Goal: Task Accomplishment & Management: Complete application form

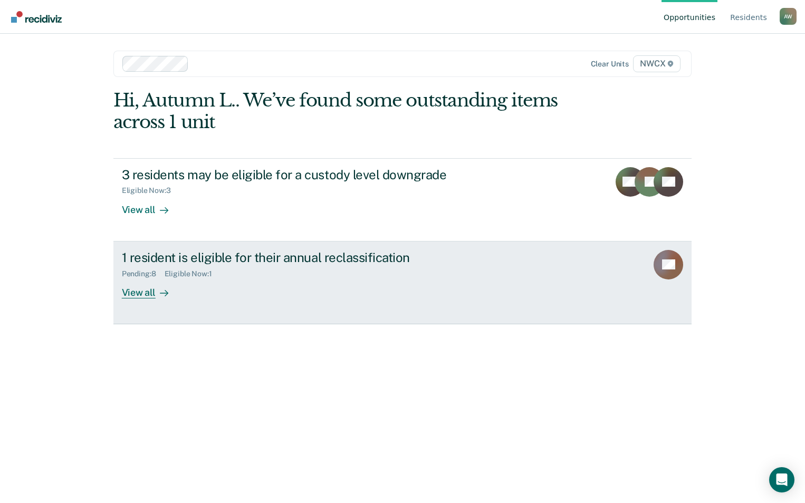
click at [143, 293] on div "View all" at bounding box center [151, 288] width 59 height 21
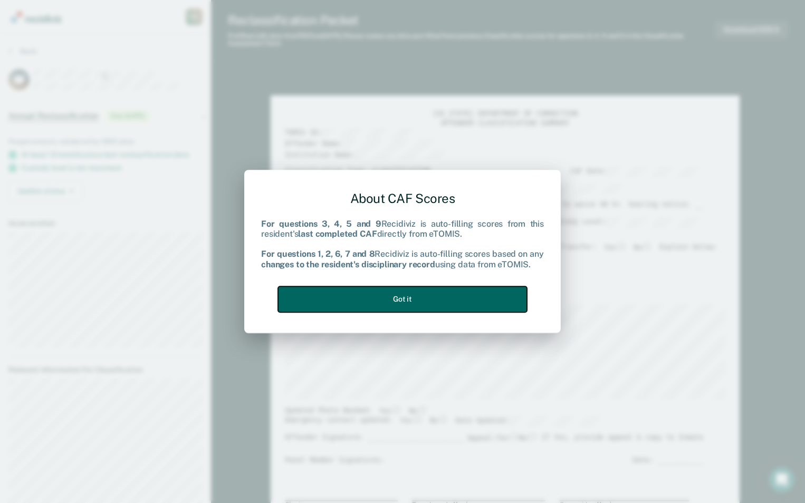
click at [408, 299] on button "Got it" at bounding box center [402, 299] width 249 height 26
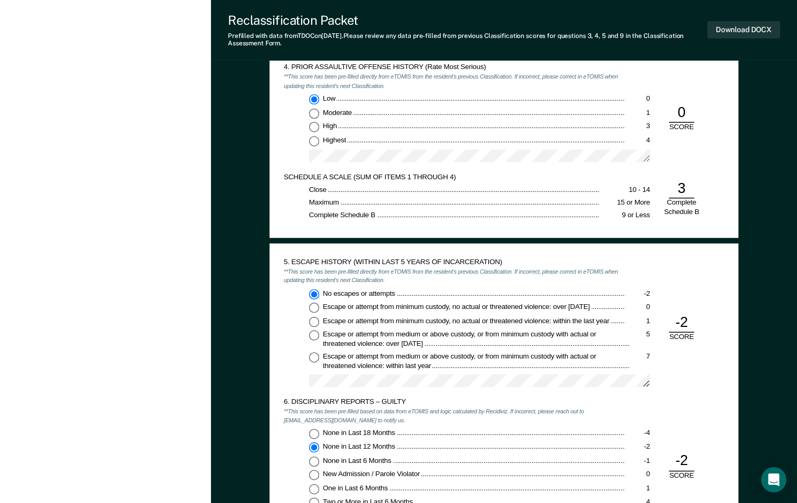
scroll to position [1160, 0]
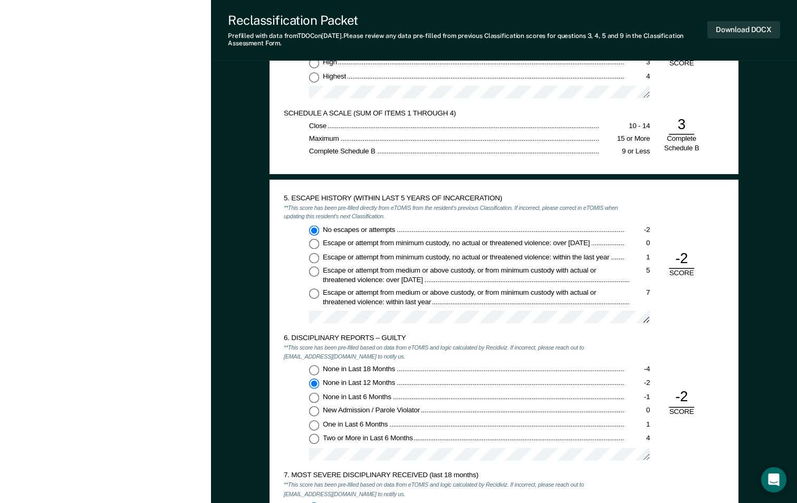
click at [314, 425] on input "One in Last 6 Months 1" at bounding box center [314, 425] width 10 height 10
type textarea "x"
radio input "false"
radio input "true"
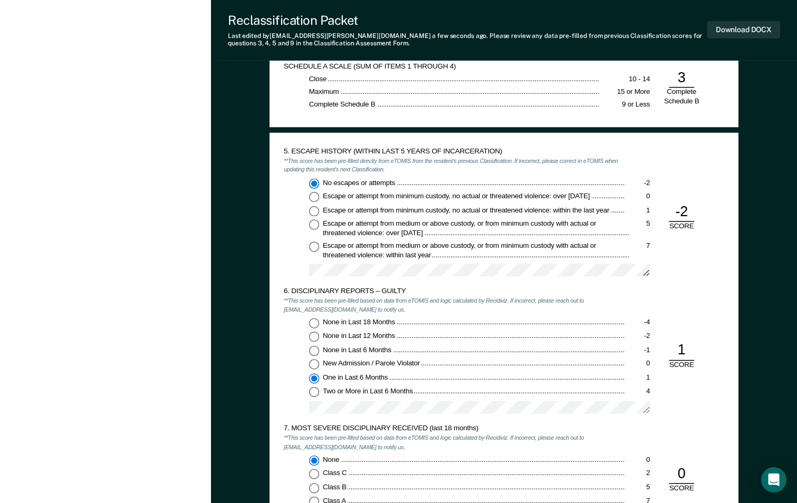
scroll to position [1318, 0]
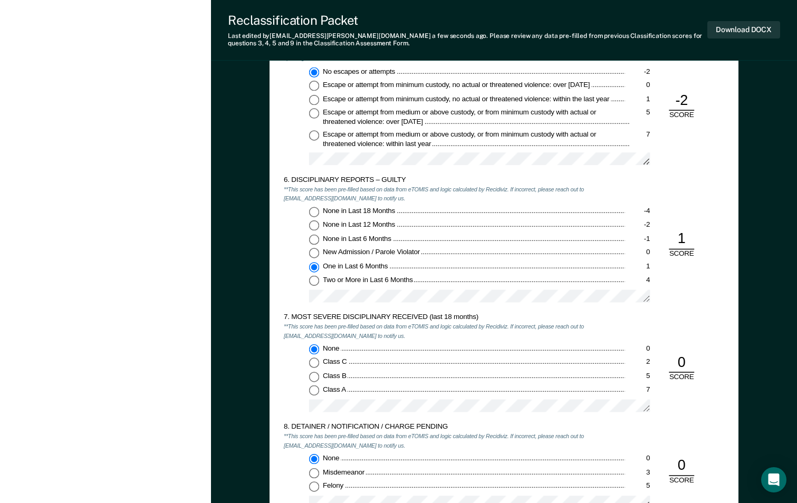
click at [315, 377] on input "Class B 5" at bounding box center [314, 377] width 10 height 10
type textarea "x"
radio input "false"
radio input "true"
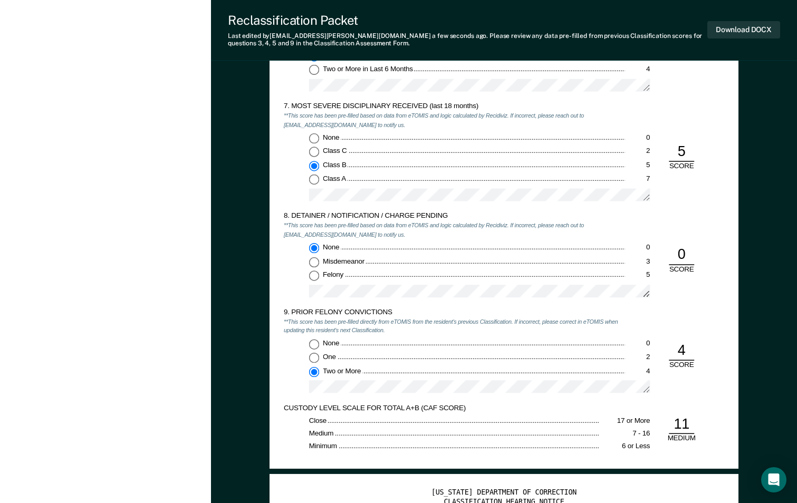
scroll to position [1793, 0]
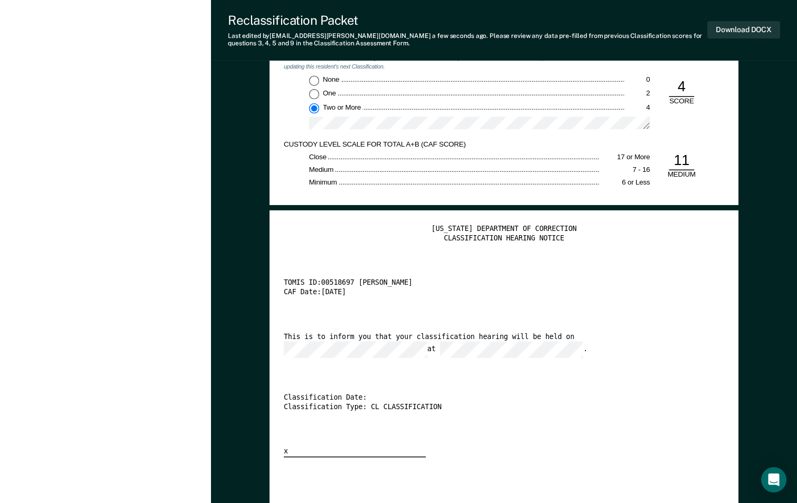
click at [308, 340] on div "This is to inform you that your classification hearing will be held on at ." at bounding box center [493, 345] width 418 height 25
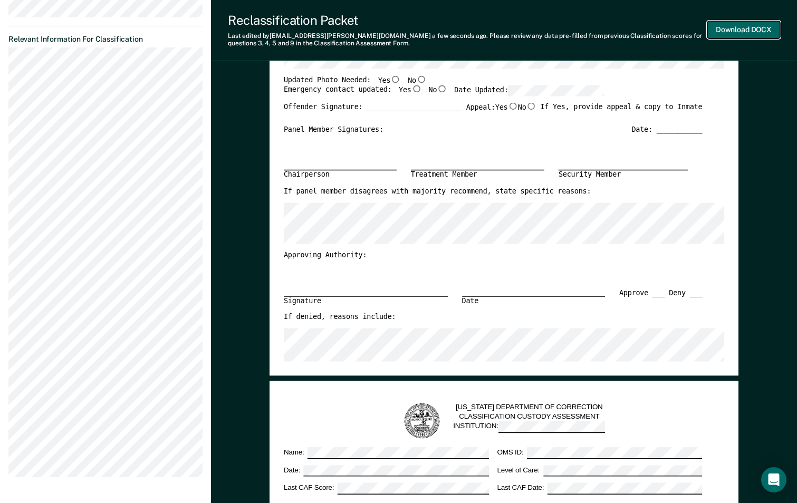
scroll to position [0, 0]
click at [738, 29] on button "Download DOCX" at bounding box center [743, 29] width 73 height 17
type textarea "x"
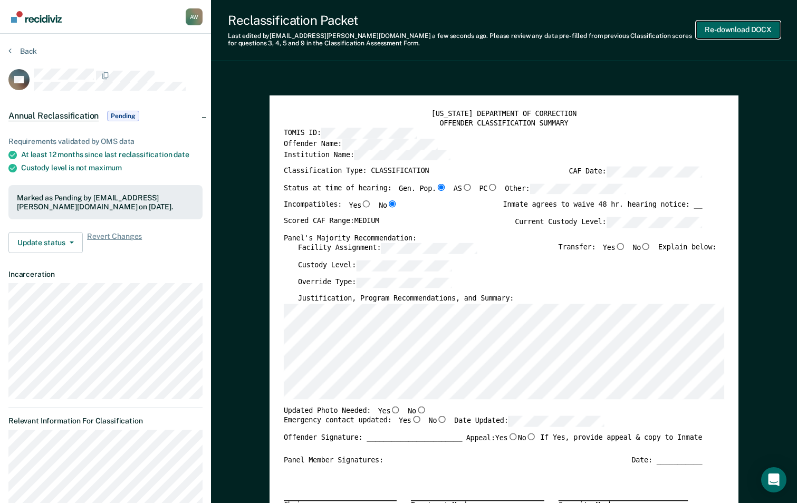
click at [729, 33] on button "Re-download DOCX" at bounding box center [738, 29] width 84 height 17
